Goal: Navigation & Orientation: Go to known website

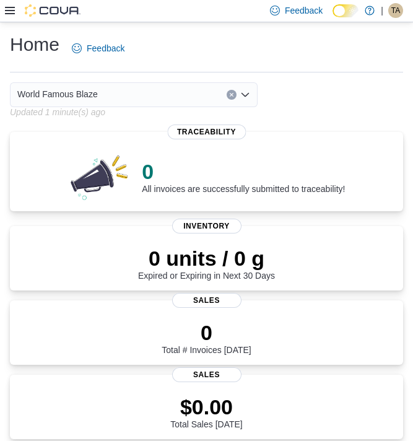
click at [393, 12] on span "TA" at bounding box center [396, 10] width 9 height 15
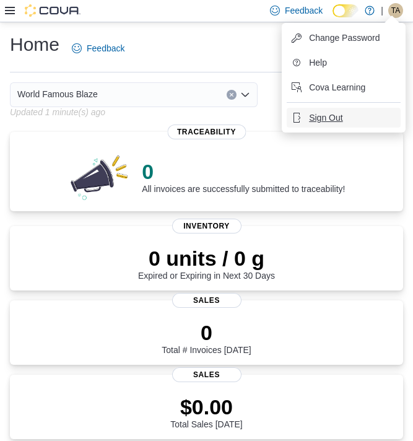
click at [347, 120] on button "Sign Out" at bounding box center [344, 118] width 114 height 20
